Goal: Task Accomplishment & Management: Manage account settings

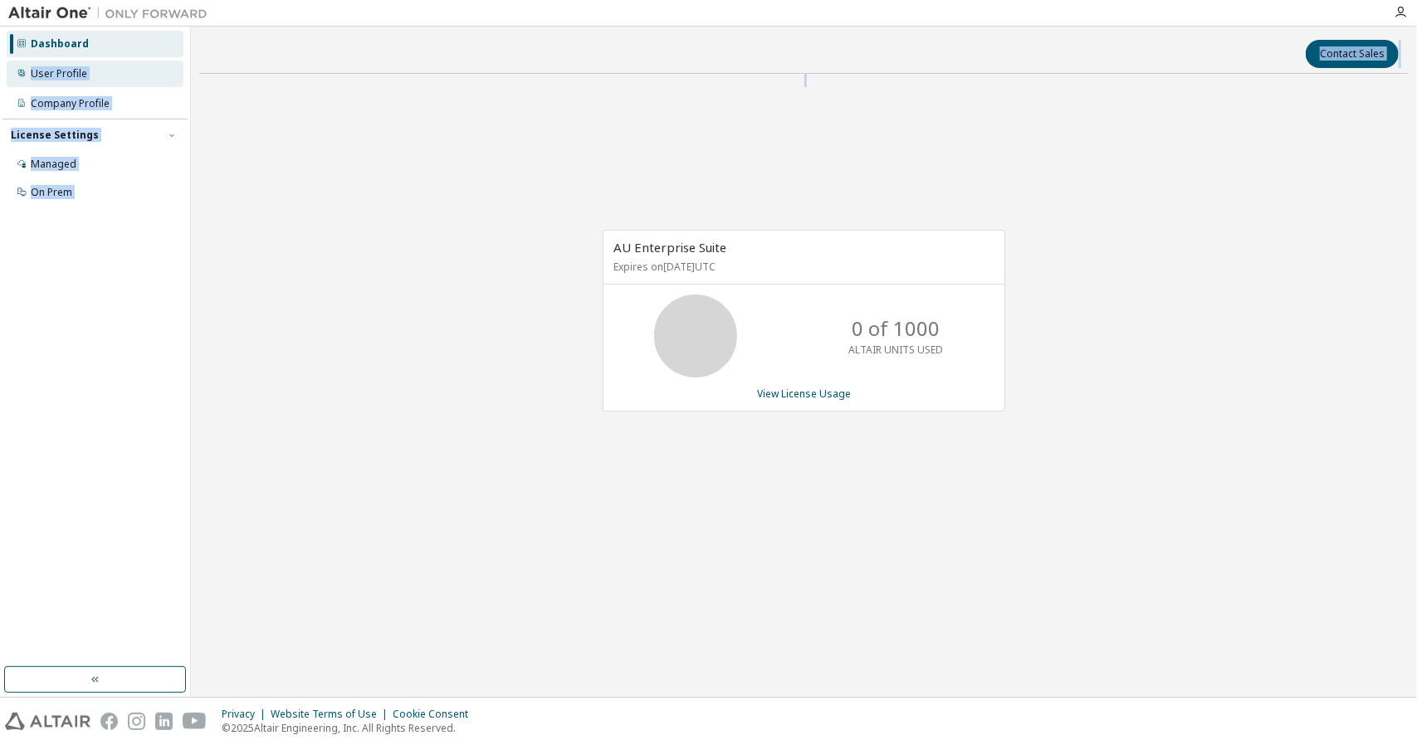
drag, startPoint x: 447, startPoint y: 201, endPoint x: 24, endPoint y: 82, distance: 439.6
click at [24, 82] on div "Dashboard User Profile Company Profile License Settings Managed On Prem Contact…" at bounding box center [708, 362] width 1417 height 671
click at [24, 82] on div "User Profile" at bounding box center [95, 74] width 177 height 27
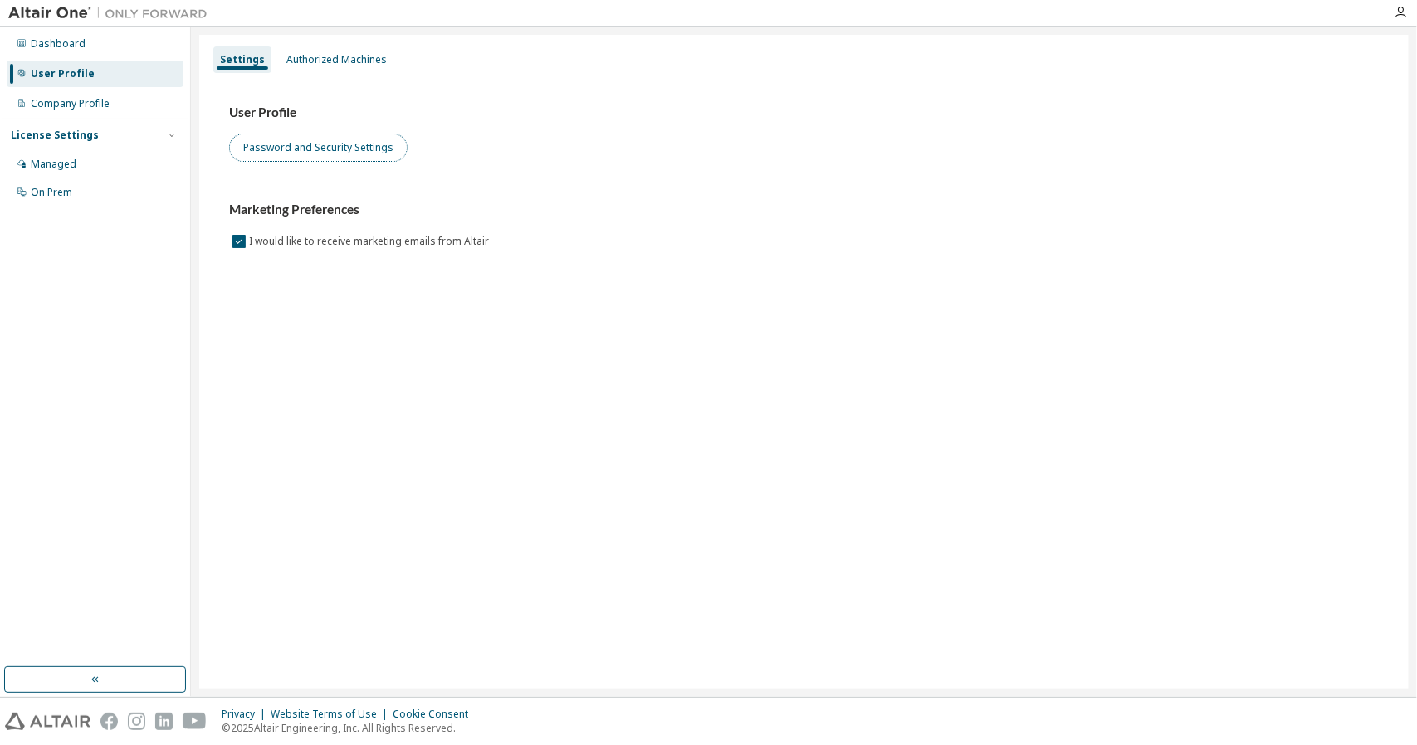
click at [262, 161] on button "Password and Security Settings" at bounding box center [318, 148] width 178 height 28
click at [110, 165] on div "Managed" at bounding box center [95, 164] width 177 height 27
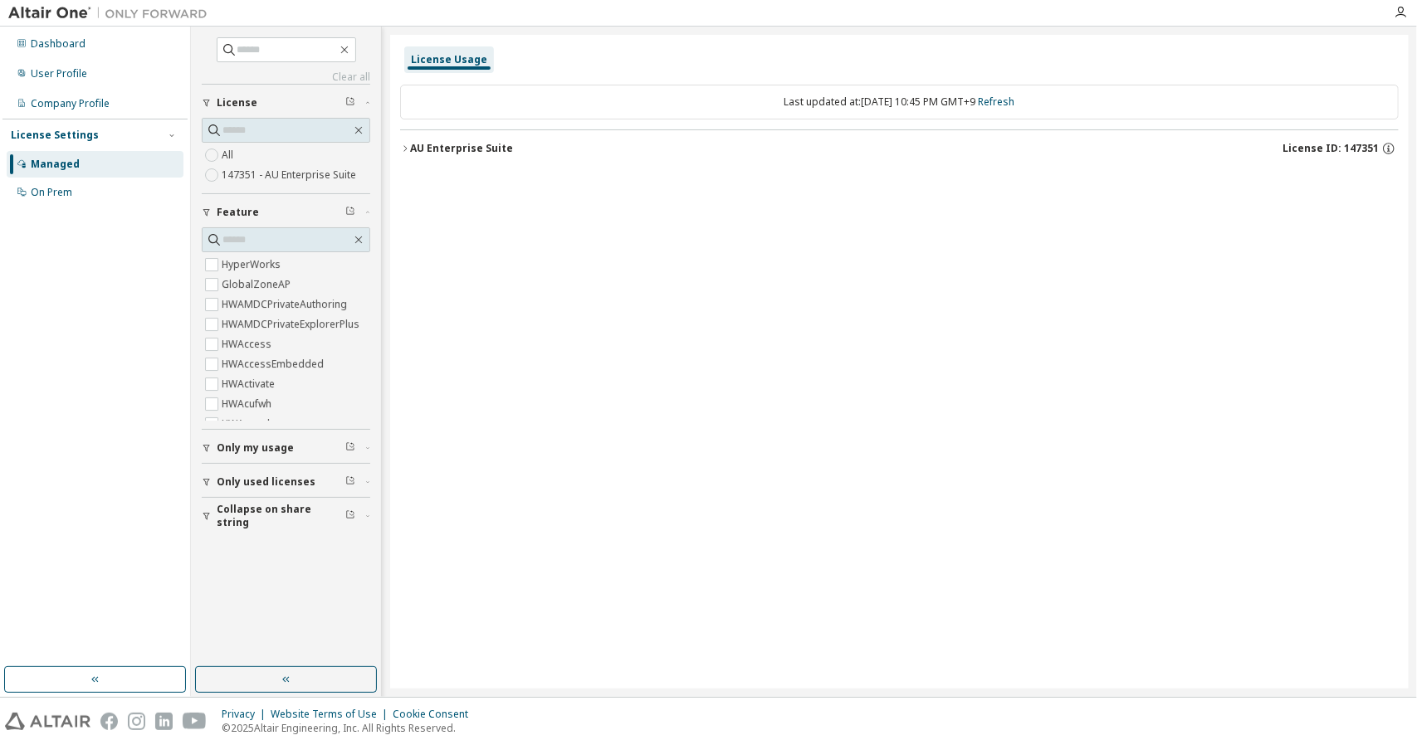
click at [799, 101] on div "Last updated at: [DATE] 10:45 PM GMT+9 Refresh" at bounding box center [899, 102] width 998 height 35
